Goal: Task Accomplishment & Management: Manage account settings

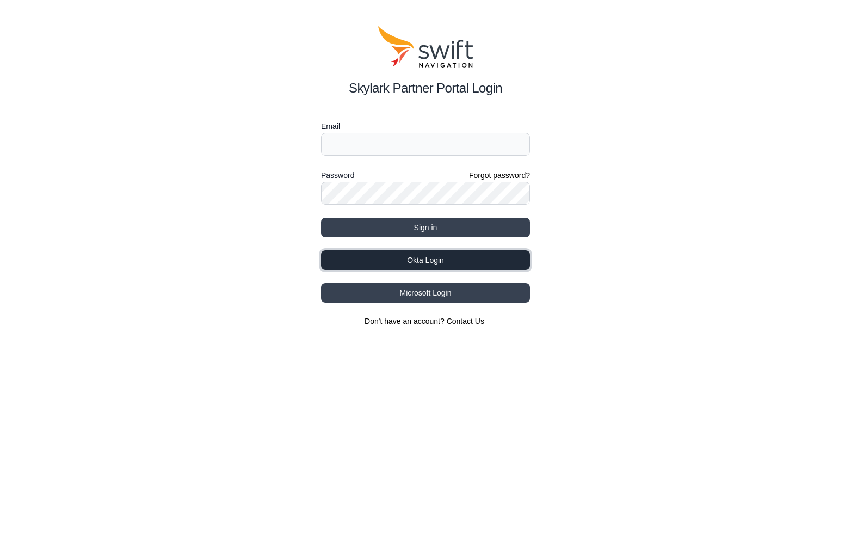
click at [441, 262] on button "Okta Login" at bounding box center [425, 260] width 209 height 20
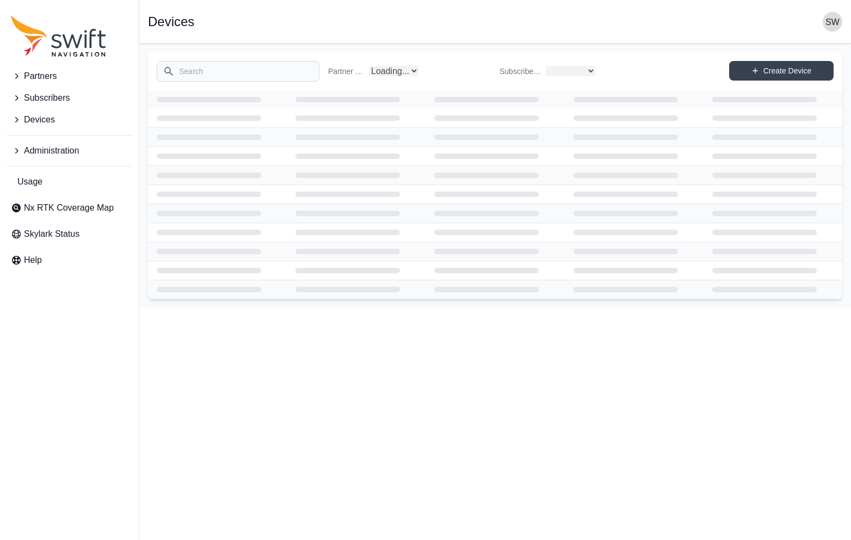
select select
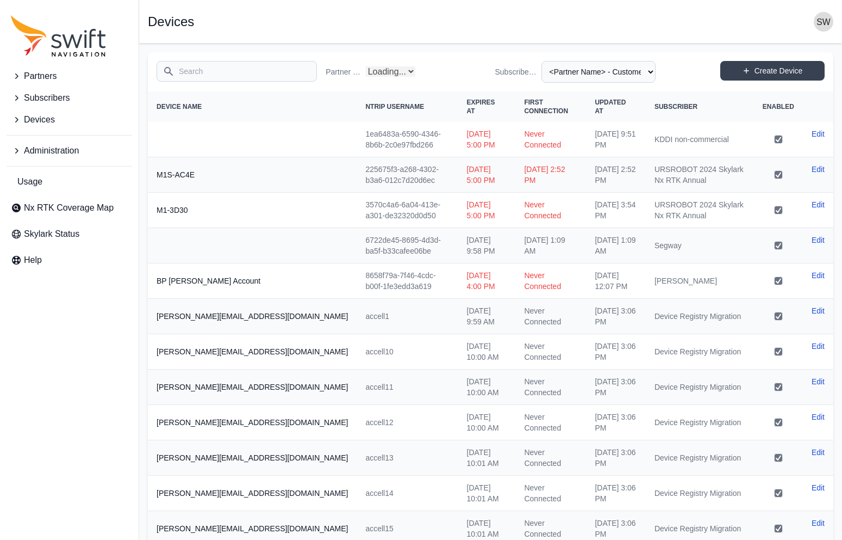
select select "Partner Name"
click at [29, 151] on span "Administration" at bounding box center [51, 150] width 55 height 13
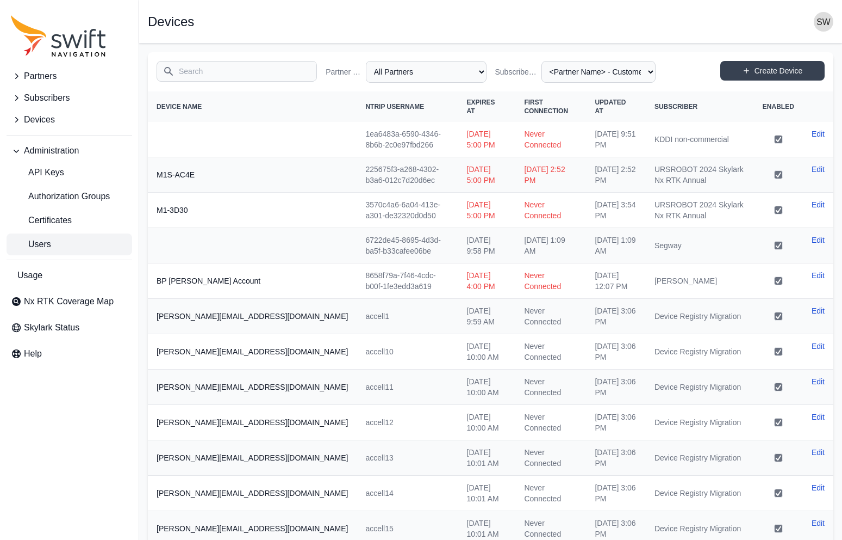
click at [45, 242] on span "Users" at bounding box center [31, 244] width 40 height 13
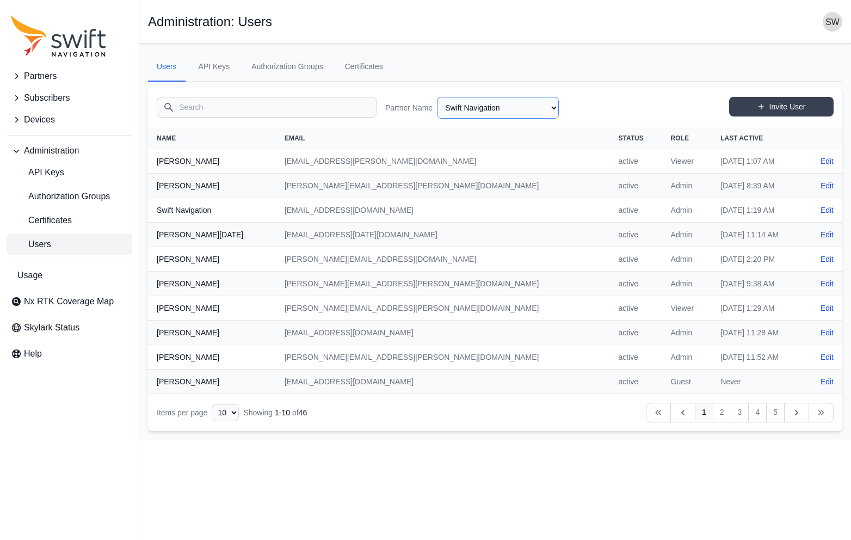
click at [551, 105] on select "AlpsAlpine Asensing Bad Elf Benchmark Tool & Supply Blue Planet Geomatics Bobca…" at bounding box center [498, 108] width 122 height 22
click at [437, 97] on select "AlpsAlpine Asensing Bad Elf Benchmark Tool & Supply Blue Planet Geomatics Bobca…" at bounding box center [498, 108] width 122 height 22
select select "279366c3-199e-4040-9f88-ff796d123639"
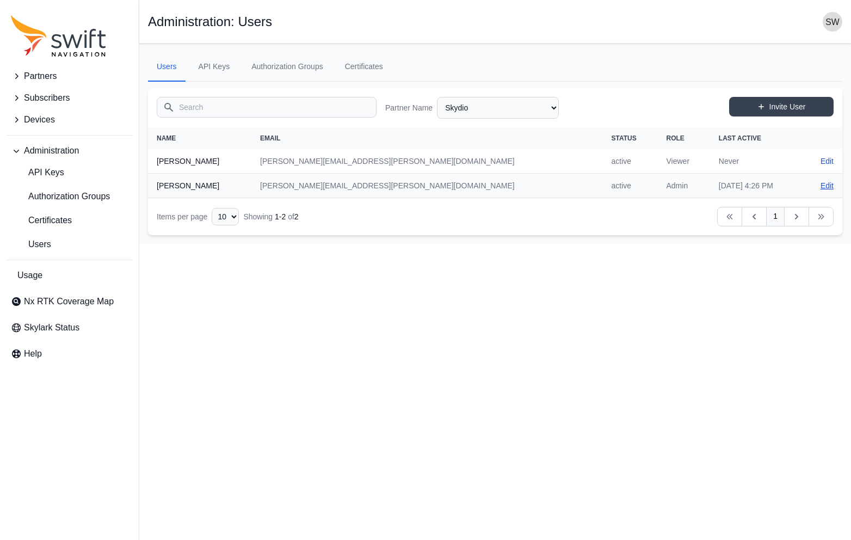
click at [829, 182] on link "Edit" at bounding box center [826, 185] width 13 height 11
select select "279366c3-199e-4040-9f88-ff796d123639"
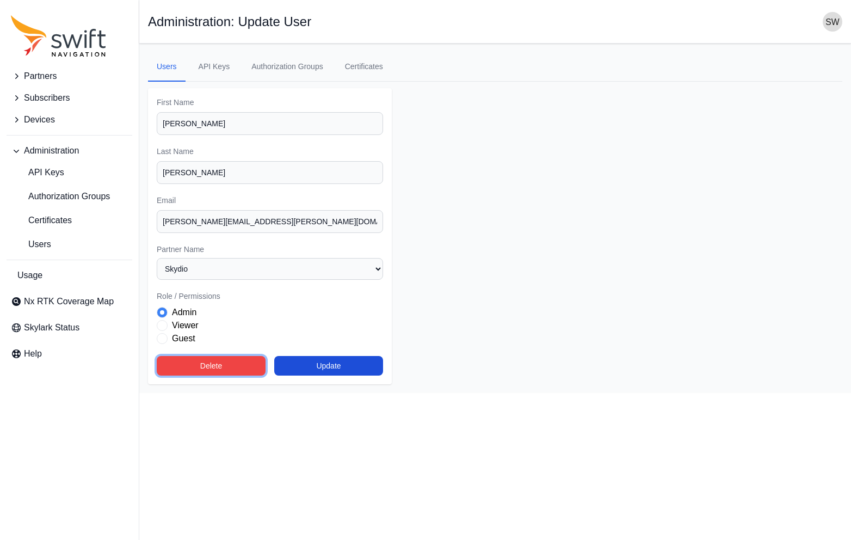
click at [232, 363] on button "Delete" at bounding box center [211, 366] width 109 height 20
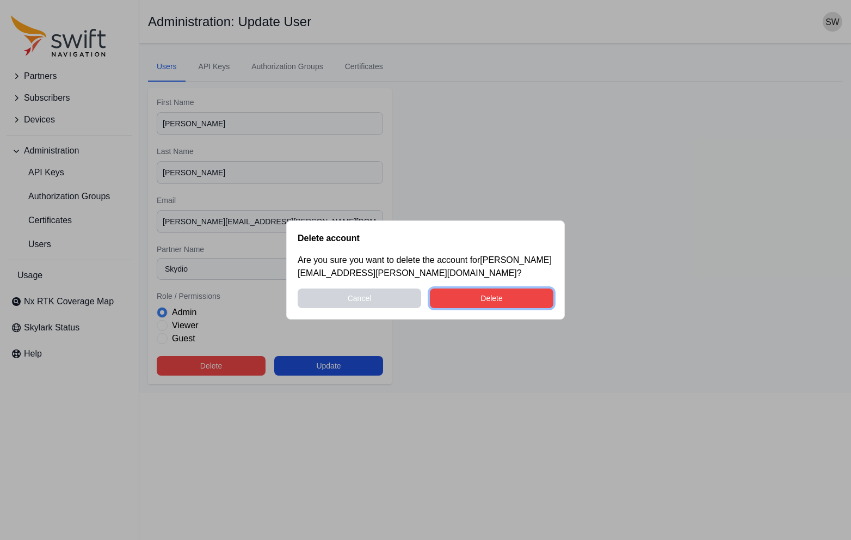
click at [499, 296] on button "Delete" at bounding box center [491, 298] width 123 height 20
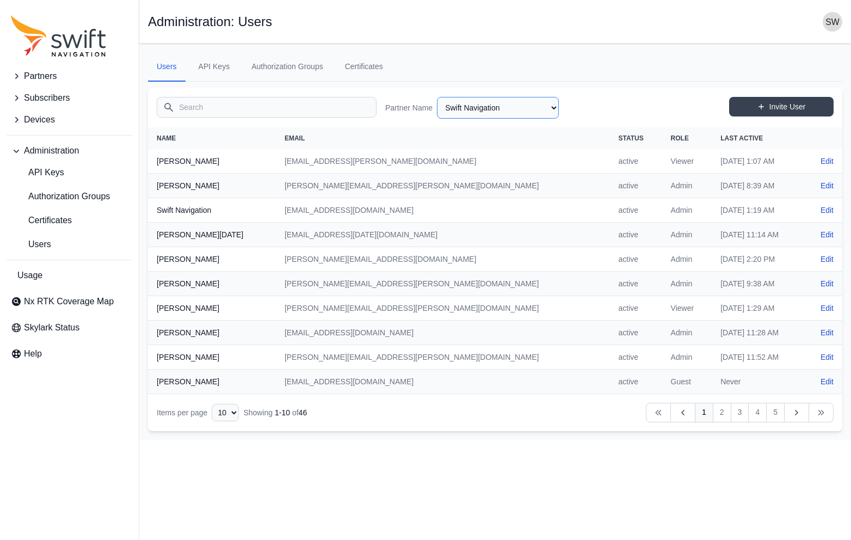
click at [553, 108] on select "AlpsAlpine Asensing Bad Elf Benchmark Tool & Supply Blue Planet Geomatics Bobca…" at bounding box center [498, 108] width 122 height 22
click at [437, 97] on select "AlpsAlpine Asensing Bad Elf Benchmark Tool & Supply Blue Planet Geomatics Bobca…" at bounding box center [498, 108] width 122 height 22
select select "279366c3-199e-4040-9f88-ff796d123639"
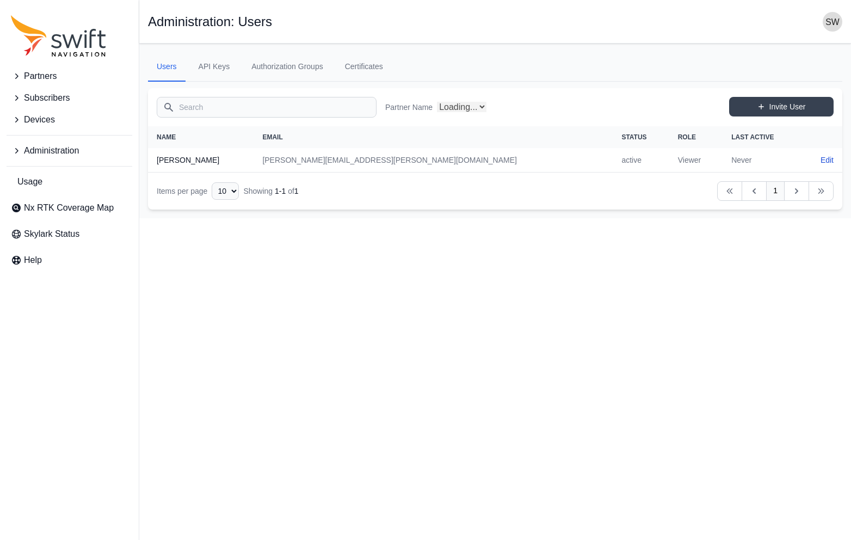
select select "279366c3-199e-4040-9f88-ff796d123639"
click at [219, 109] on input "Search" at bounding box center [267, 107] width 220 height 21
click at [554, 109] on select "AlpsAlpine Asensing Bad Elf Benchmark Tool & Supply Blue Planet Geomatics Bobca…" at bounding box center [498, 108] width 122 height 22
click at [220, 109] on input "Search" at bounding box center [267, 107] width 220 height 21
click at [15, 117] on icon "Sidenav" at bounding box center [16, 119] width 11 height 11
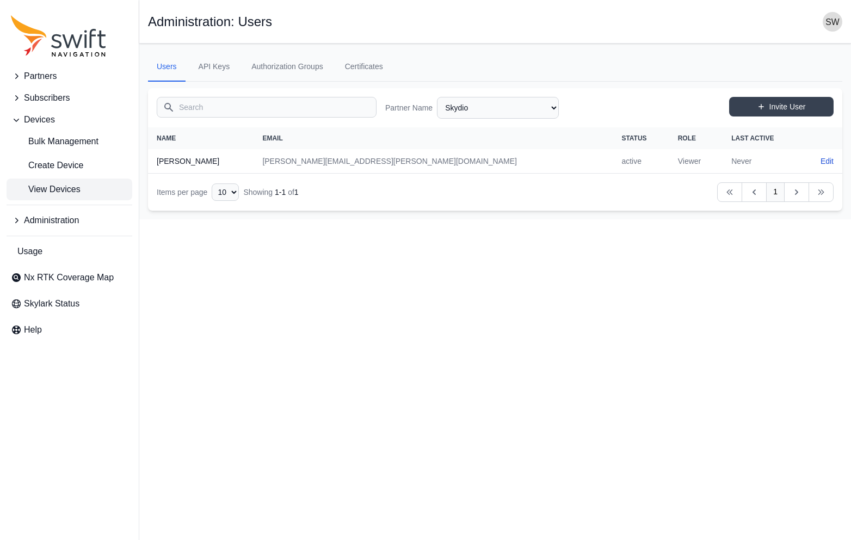
click at [66, 190] on span "View Devices" at bounding box center [46, 189] width 70 height 13
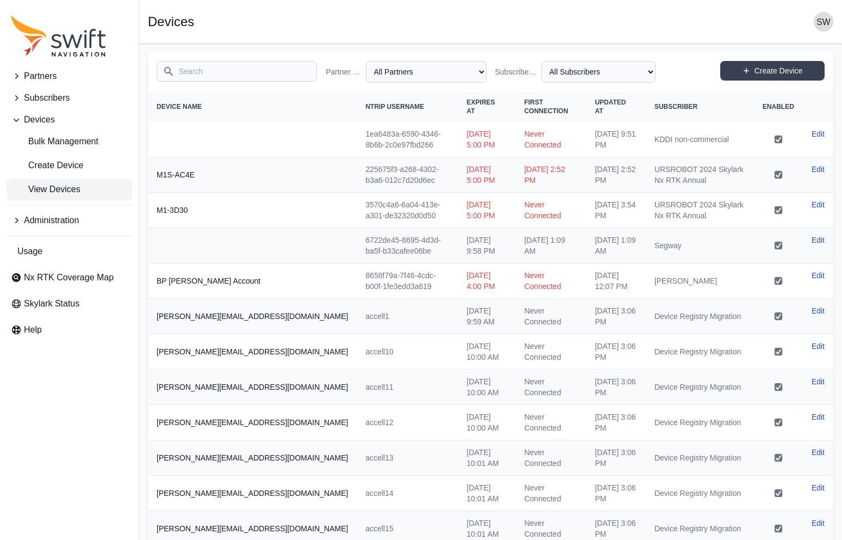
click at [228, 73] on input "Search" at bounding box center [237, 71] width 160 height 21
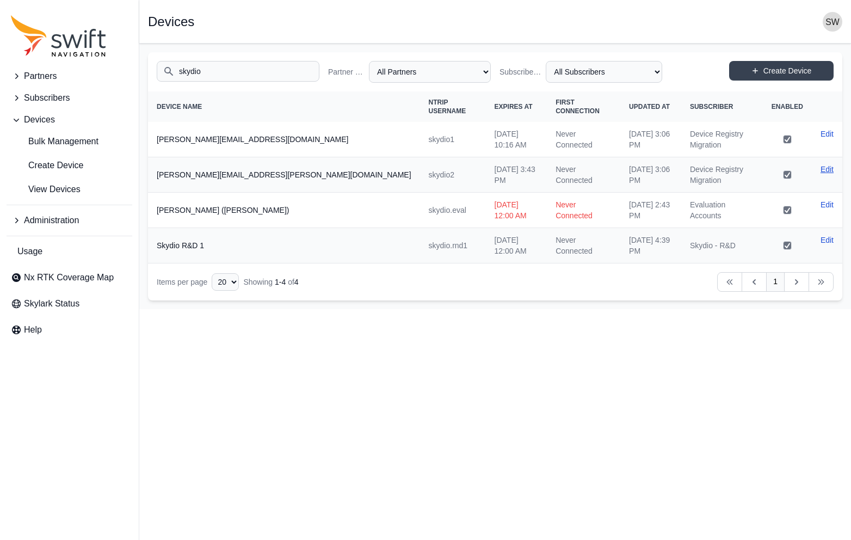
type input "skydio"
click at [827, 164] on link "Edit" at bounding box center [826, 169] width 13 height 11
select select "ab3272ce-40d0-4c94-a524-96a758ab755c"
select select "7e8434a2-c6ea-49f0-86b6-41d2490d7345"
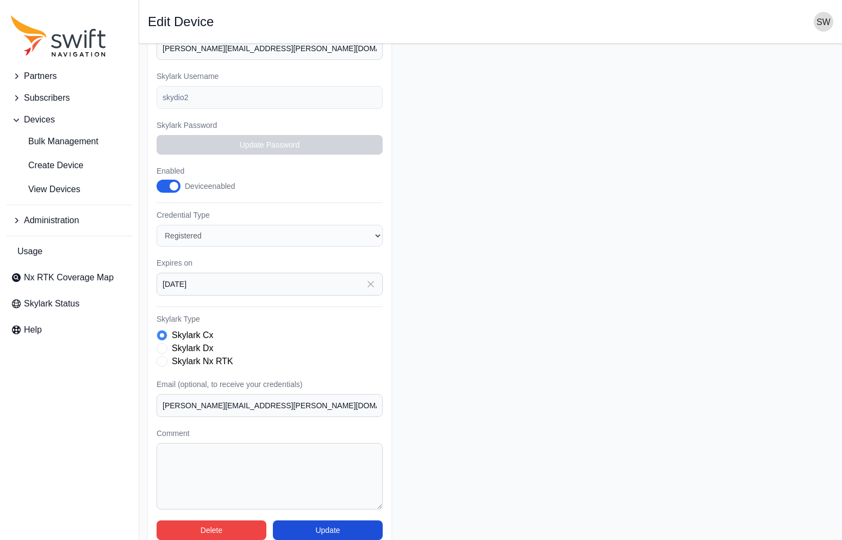
scroll to position [181, 0]
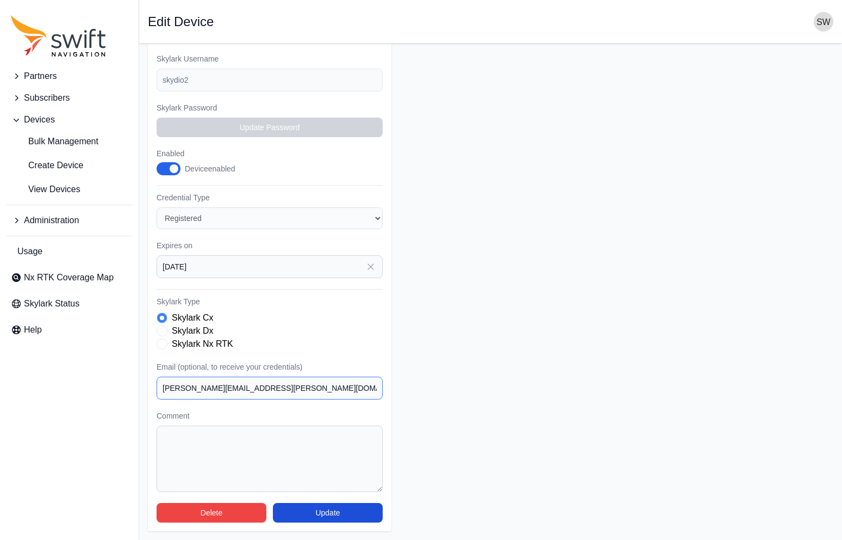
drag, startPoint x: 263, startPoint y: 388, endPoint x: 89, endPoint y: 383, distance: 174.1
click at [89, 383] on div "Partners Subscribers Devices Bulk Management Create Device View Devices Adminis…" at bounding box center [421, 201] width 842 height 677
drag, startPoint x: 619, startPoint y: 293, endPoint x: 599, endPoint y: 285, distance: 21.5
click at [610, 288] on form "Partner Name Select a Partner AlpsAlpine Asensing Bad Elf Benchmark Tool & Supp…" at bounding box center [491, 201] width 686 height 659
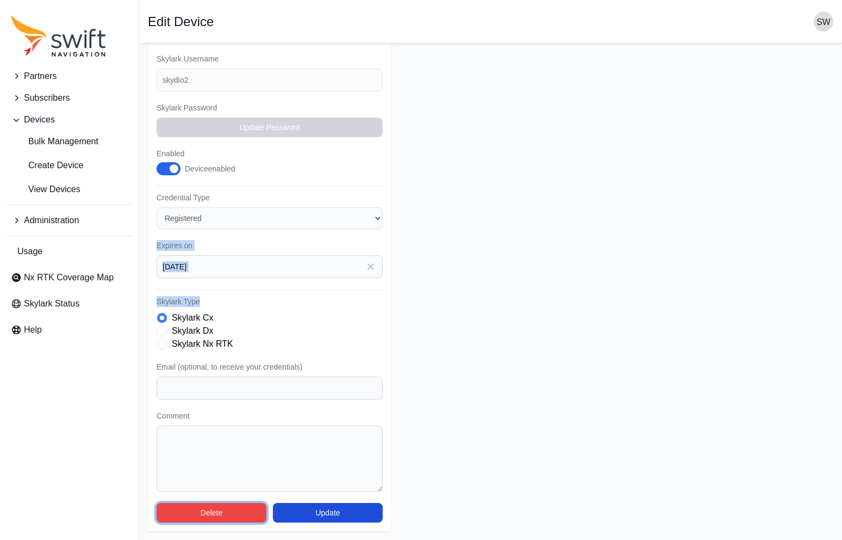
click at [213, 513] on button "Delete" at bounding box center [212, 513] width 110 height 20
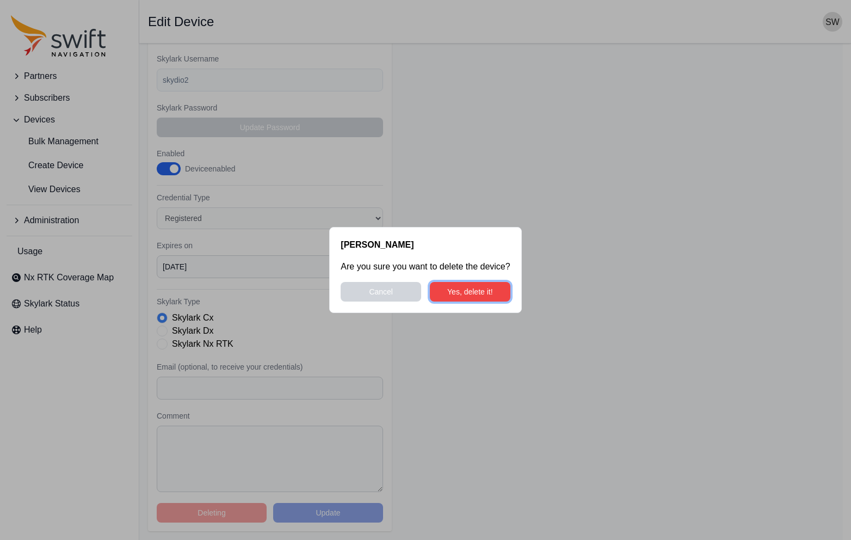
click at [472, 291] on button "Yes, delete it!" at bounding box center [470, 292] width 80 height 20
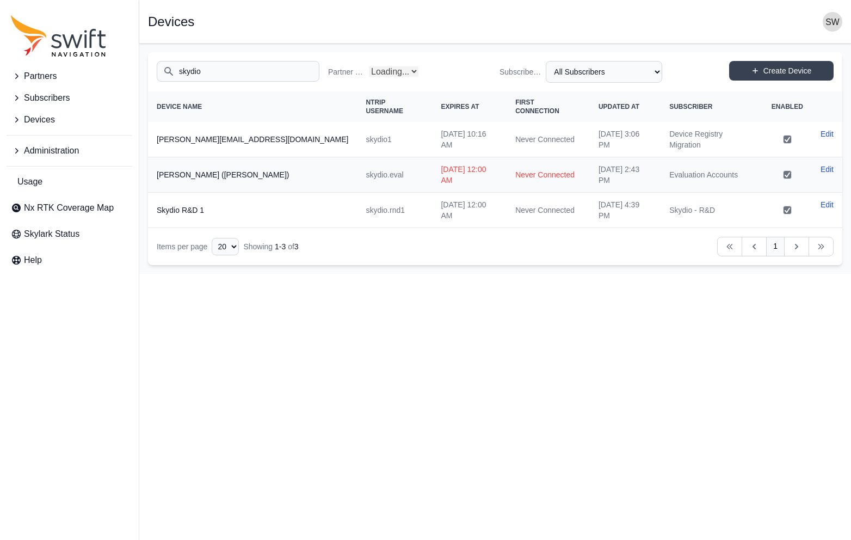
select select "Partner Name"
click at [825, 164] on link "Edit" at bounding box center [826, 169] width 13 height 11
select select "ab3272ce-40d0-4c94-a524-96a758ab755c"
select select "8f022dce-3eb1-4943-ab46-3302f59893f0"
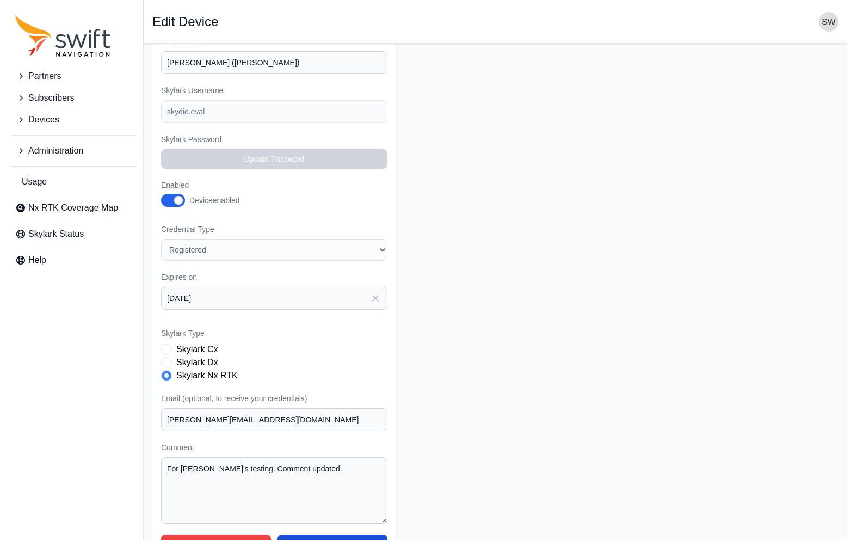
scroll to position [181, 0]
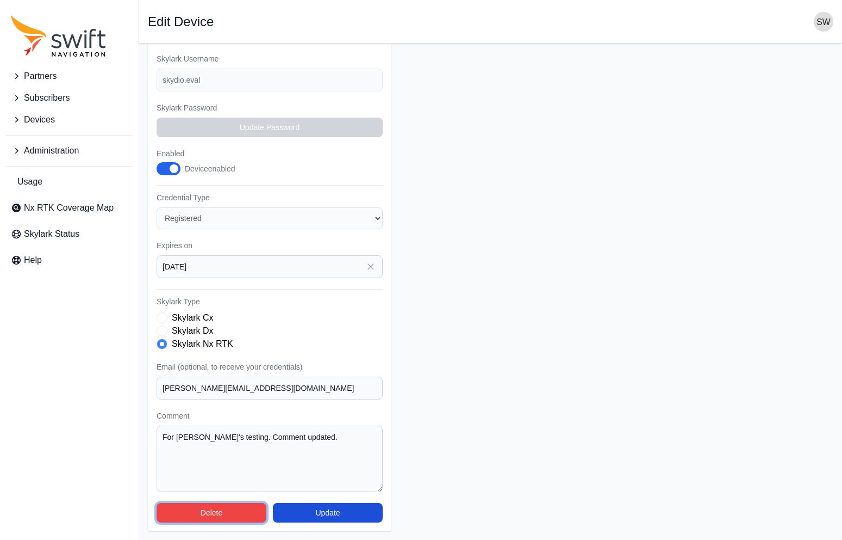
click at [240, 511] on button "Delete" at bounding box center [212, 513] width 110 height 20
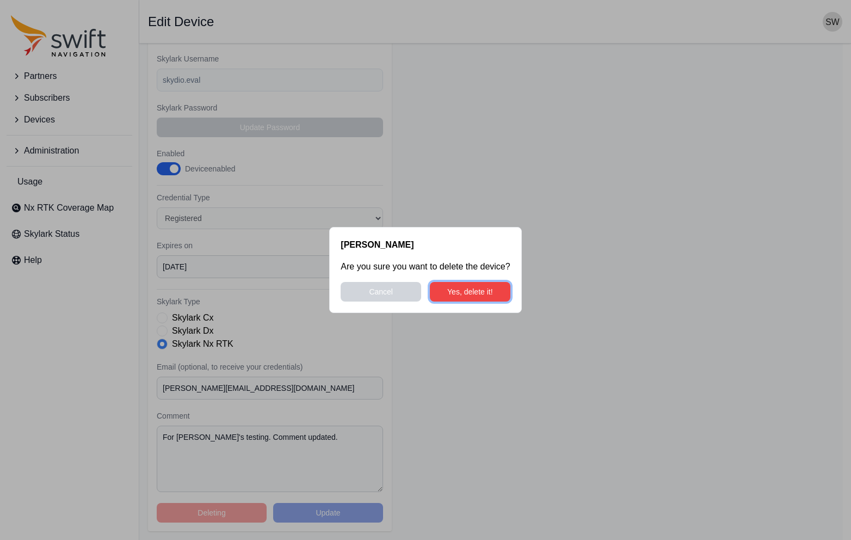
click at [480, 292] on button "Yes, delete it!" at bounding box center [470, 292] width 80 height 20
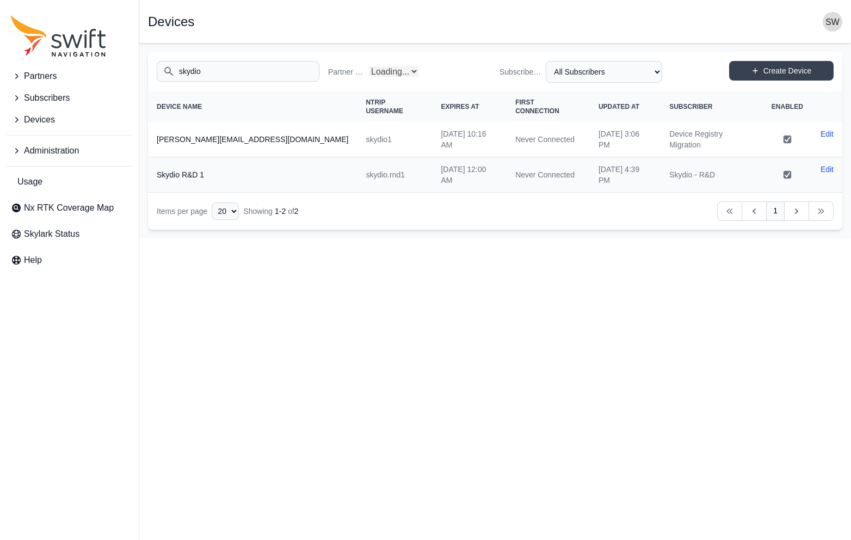
select select "Partner Name"
click at [431, 238] on html "Partners Subscribers Devices Administration Usage Nx RTK Coverage Map Skylark S…" at bounding box center [425, 119] width 851 height 238
drag, startPoint x: 222, startPoint y: 72, endPoint x: 146, endPoint y: 73, distance: 76.2
click at [146, 73] on main "Open sidebar Devices Search skydio Partner Name All Partners AlpsAlpine Asensin…" at bounding box center [494, 141] width 711 height 195
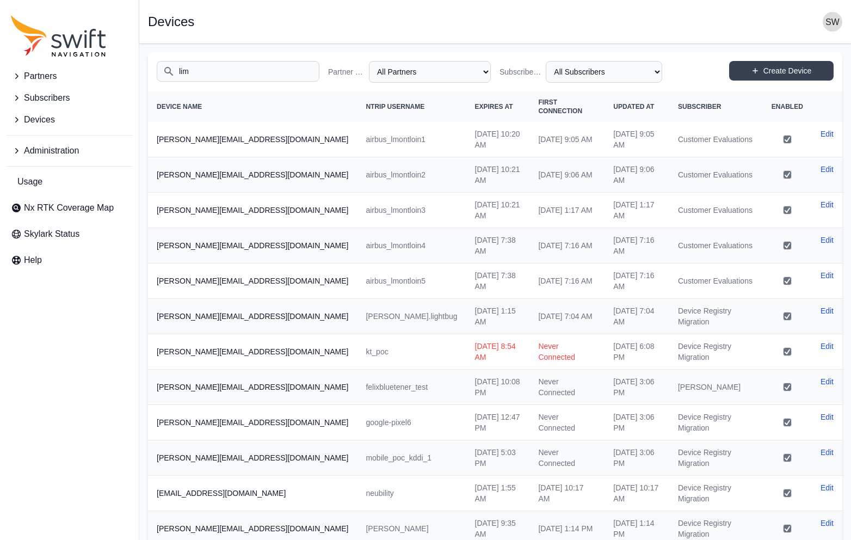
type input "lime"
